Goal: Information Seeking & Learning: Learn about a topic

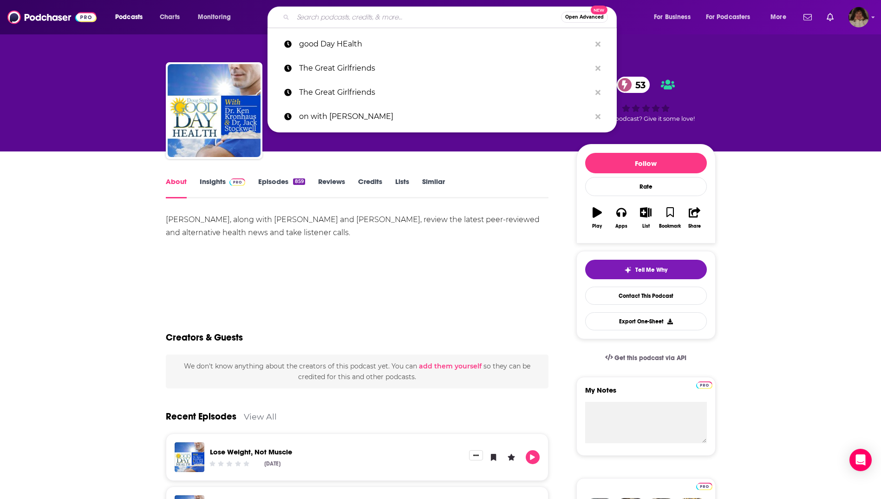
click at [365, 23] on input "Search podcasts, credits, & more..." at bounding box center [427, 17] width 268 height 15
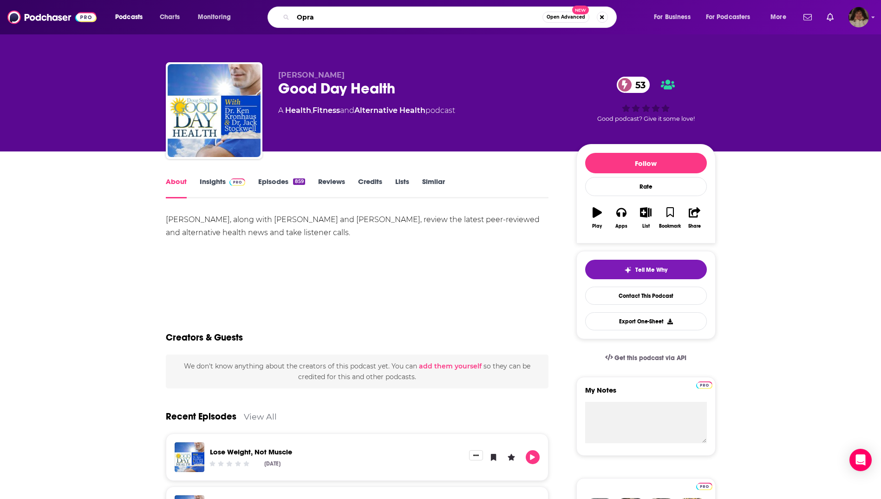
type input "Oprah"
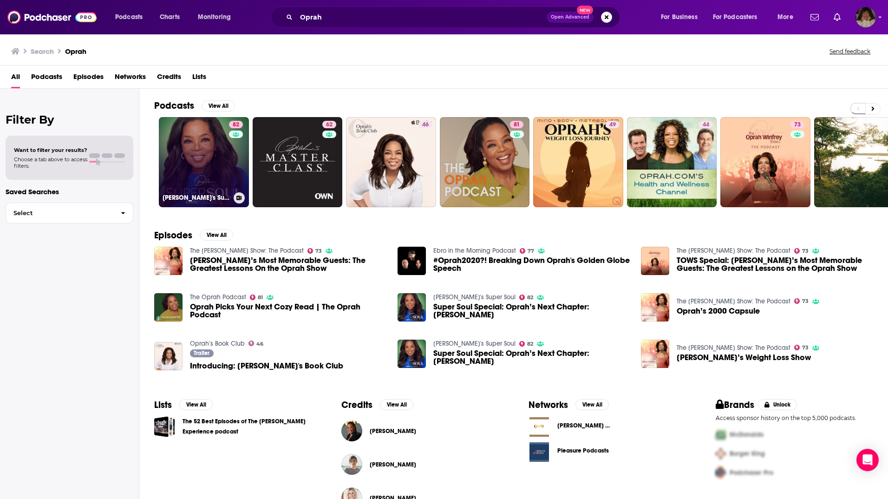
click at [194, 179] on link "82 [PERSON_NAME]'s Super Soul" at bounding box center [204, 162] width 90 height 90
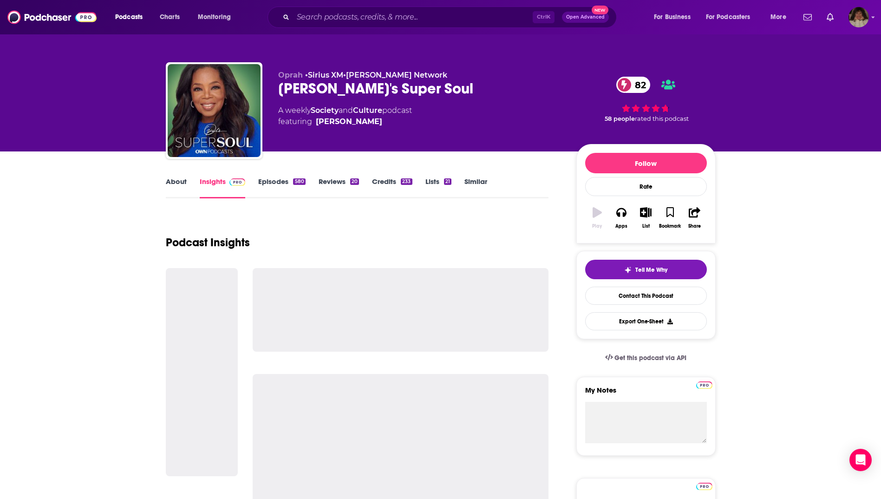
click at [194, 179] on div "About" at bounding box center [183, 187] width 34 height 21
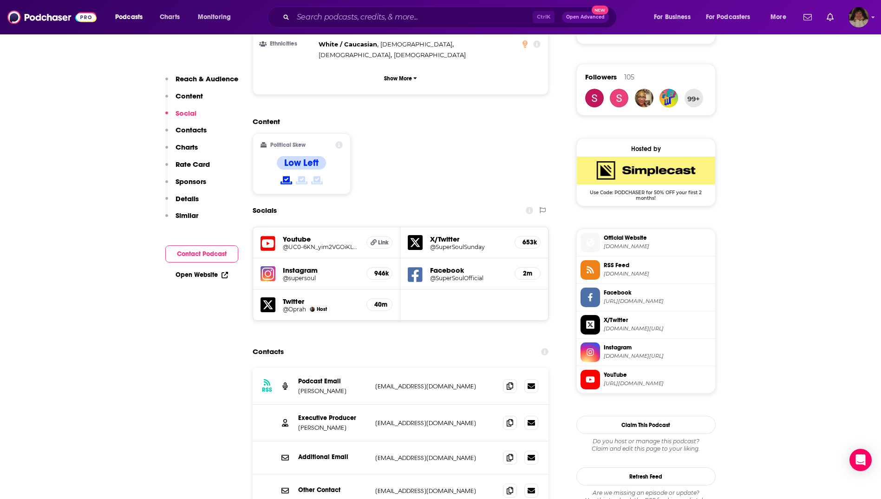
scroll to position [743, 0]
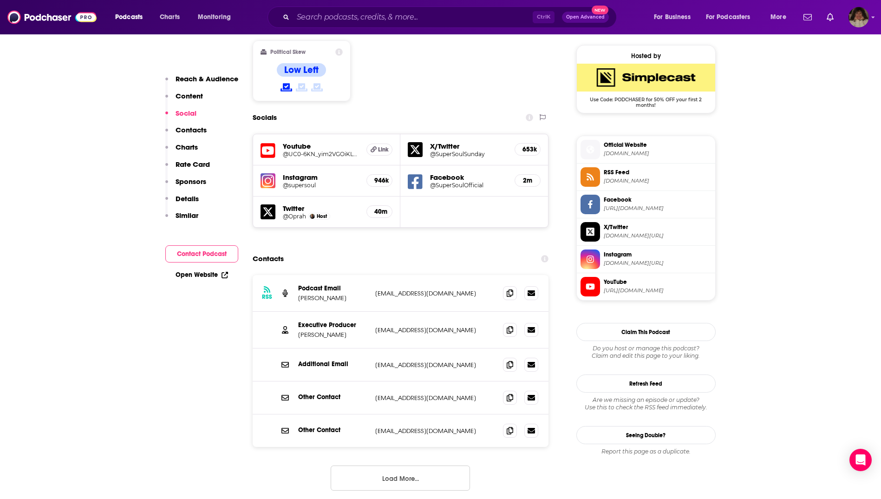
click at [390, 465] on button "Load More..." at bounding box center [400, 477] width 139 height 25
